Goal: Task Accomplishment & Management: Use online tool/utility

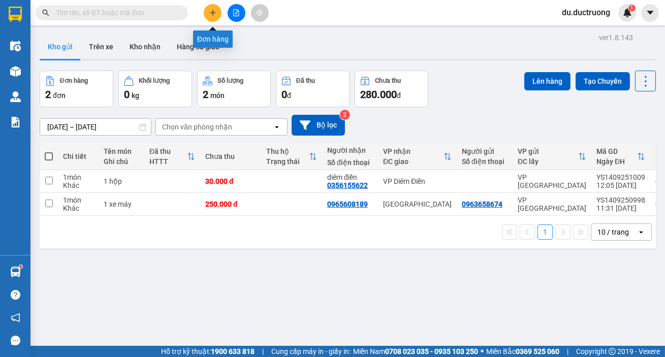
click at [223, 18] on div at bounding box center [236, 13] width 76 height 18
click at [211, 10] on icon "plus" at bounding box center [212, 12] width 7 height 7
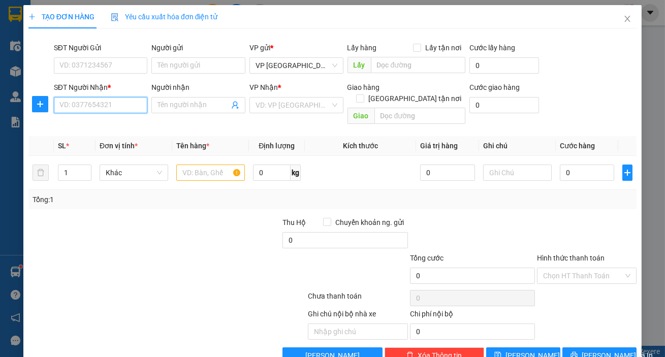
click at [111, 107] on input "SĐT Người Nhận *" at bounding box center [101, 105] width 94 height 16
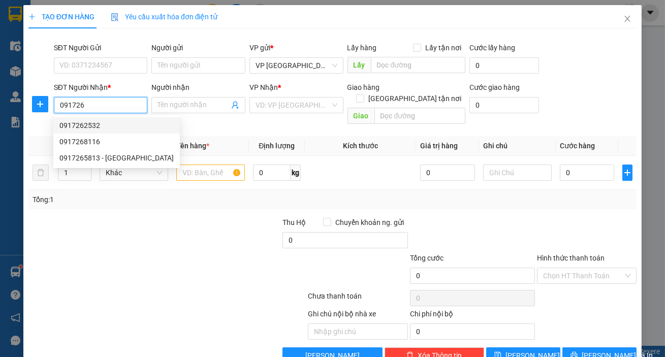
click at [74, 126] on div "0917262532" at bounding box center [116, 125] width 114 height 11
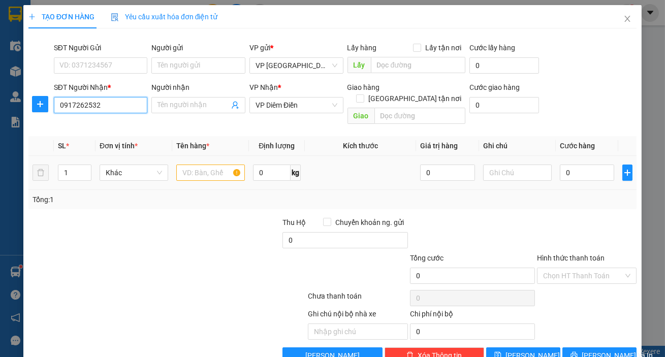
type input "0917262532"
click at [215, 163] on div at bounding box center [210, 173] width 69 height 20
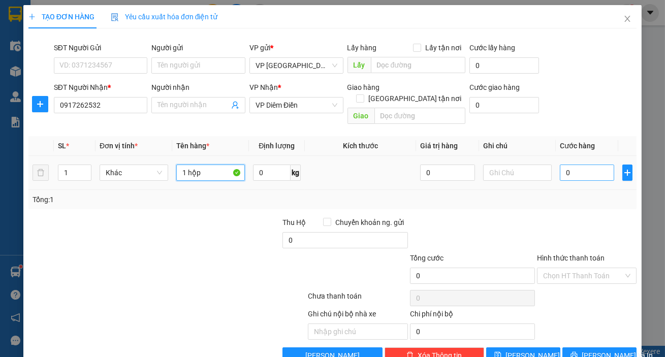
type input "1 hộp"
click at [582, 165] on input "0" at bounding box center [587, 173] width 55 height 16
type input "003"
type input "3"
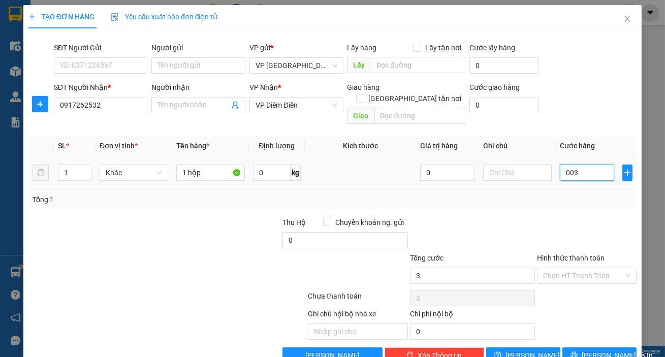
type input "0.030"
type input "30"
click at [597, 350] on span "[PERSON_NAME] và In" at bounding box center [617, 355] width 71 height 11
type input "30.000"
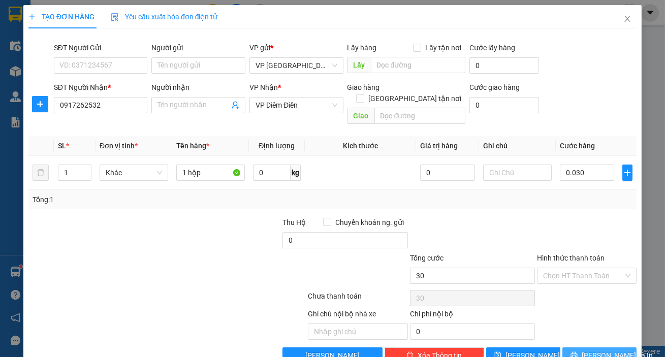
type input "30.000"
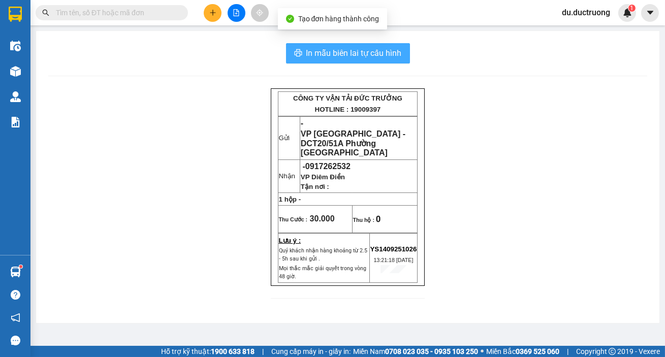
click at [361, 51] on span "In mẫu biên lai tự cấu hình" at bounding box center [355, 53] width 96 height 13
